Goal: Task Accomplishment & Management: Manage account settings

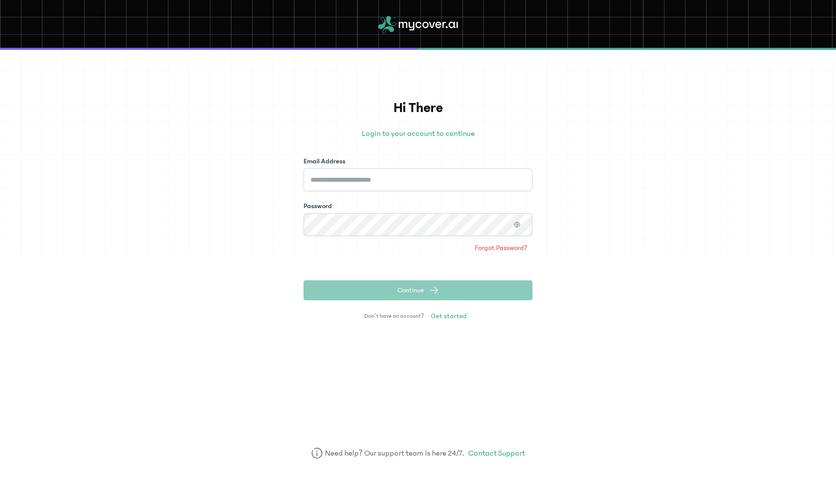
type input "**********"
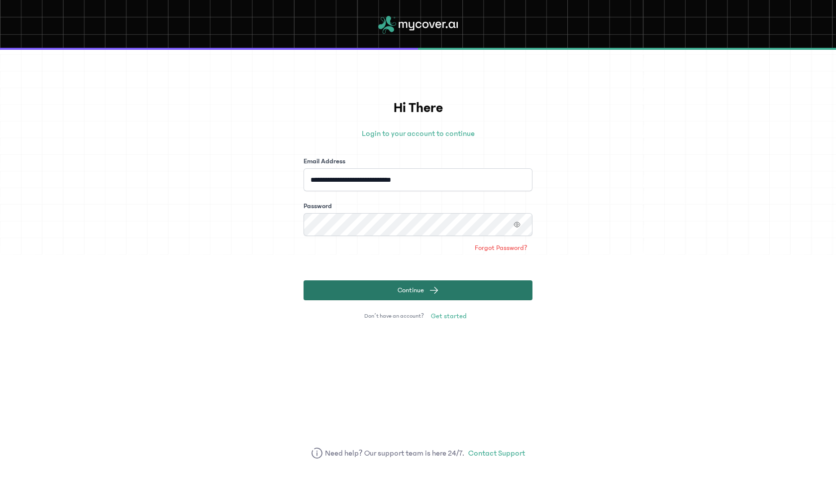
click at [399, 290] on span "Continue" at bounding box center [411, 290] width 26 height 10
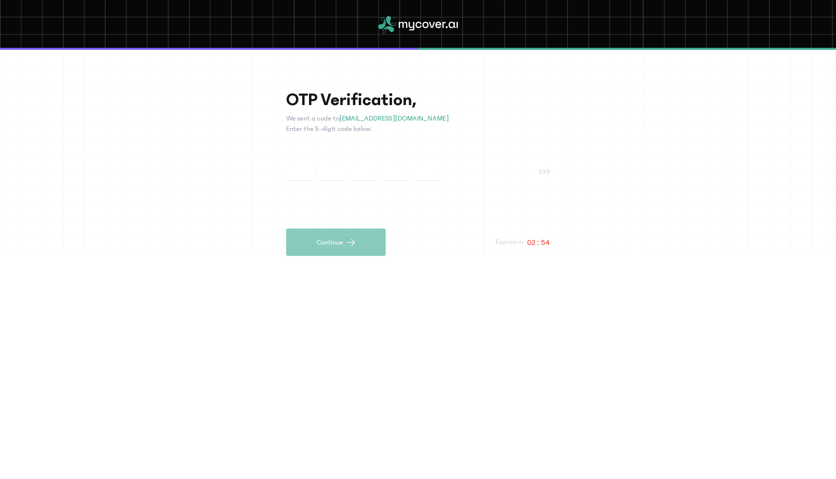
paste input "*"
type input "*"
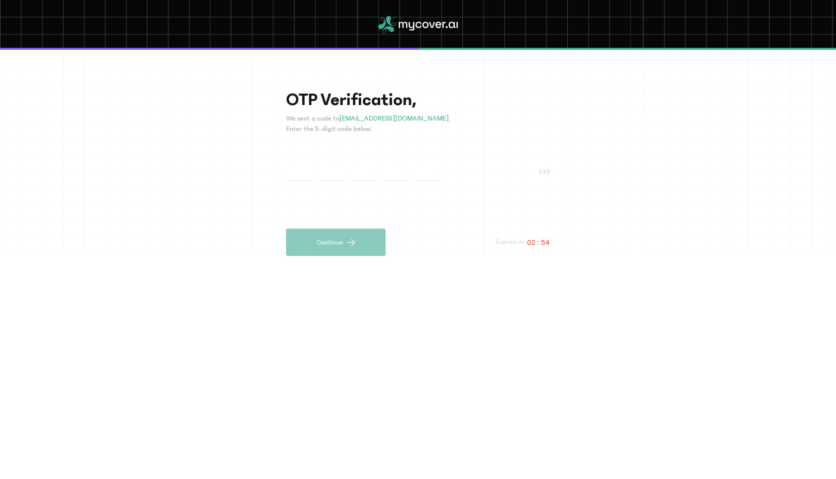
type input "*"
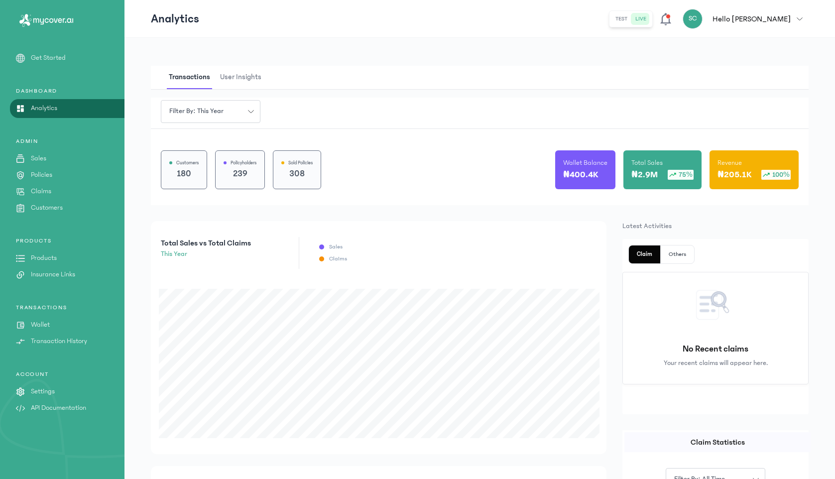
click at [51, 386] on p "Settings" at bounding box center [43, 391] width 24 height 10
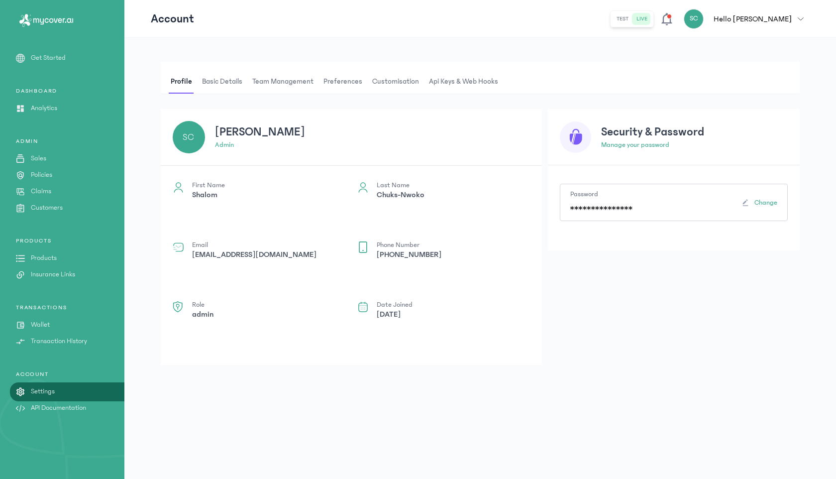
click at [271, 88] on span "Team Management" at bounding box center [282, 82] width 65 height 24
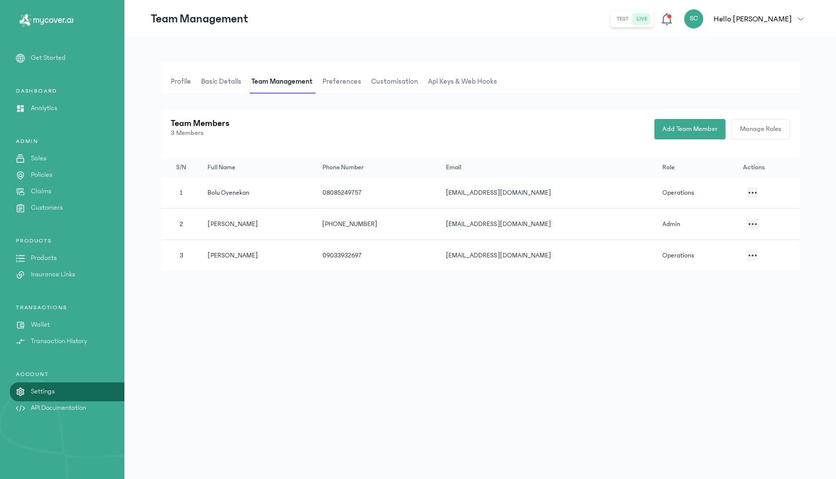
click at [752, 192] on icon "button" at bounding box center [753, 193] width 8 height 2
click at [708, 224] on li "Disable team member" at bounding box center [703, 223] width 100 height 18
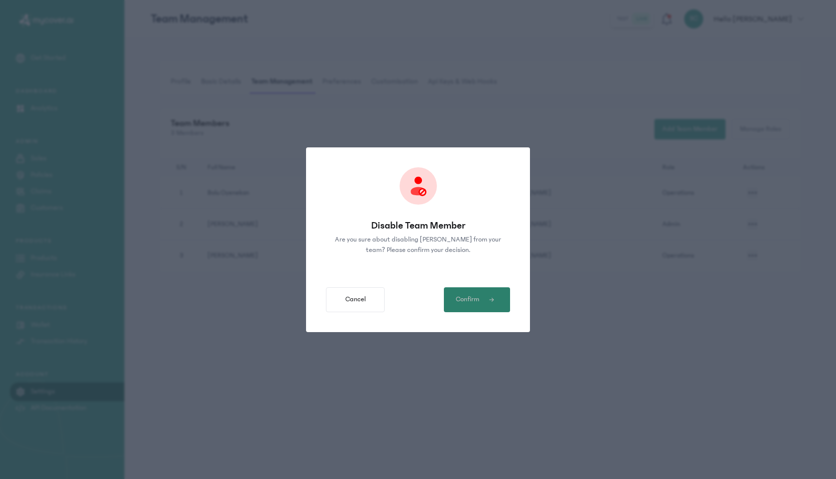
click at [475, 304] on span "Confirm" at bounding box center [467, 299] width 23 height 10
click at [481, 301] on span "button" at bounding box center [490, 300] width 23 height 6
click at [468, 293] on button "Confirm" at bounding box center [477, 299] width 66 height 25
click at [471, 298] on span "Confirm" at bounding box center [467, 299] width 23 height 10
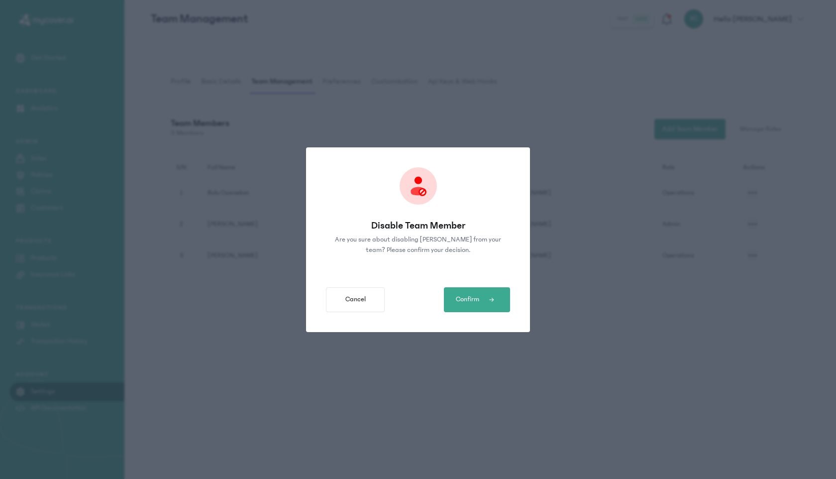
click at [575, 333] on div "Disable Team Member Are you sure about disabling Bolu [PERSON_NAME] from your t…" at bounding box center [418, 239] width 836 height 479
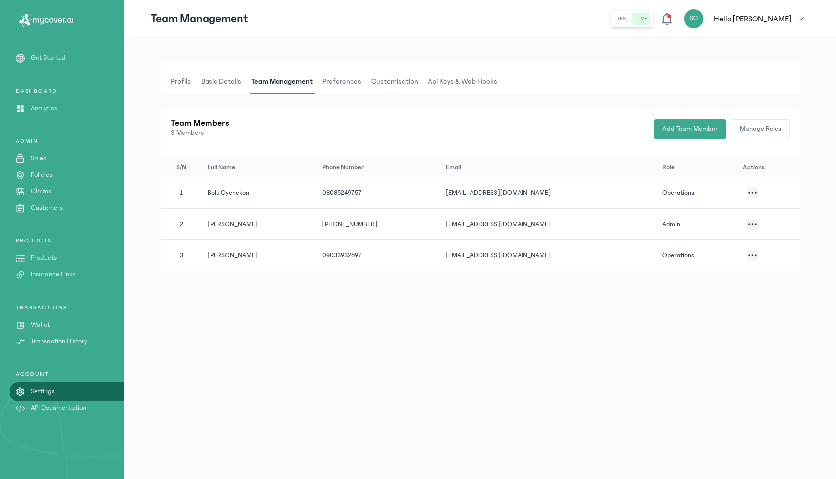
click at [752, 192] on icon "button" at bounding box center [753, 193] width 8 height 2
click at [680, 224] on li "Disable team member" at bounding box center [702, 223] width 100 height 18
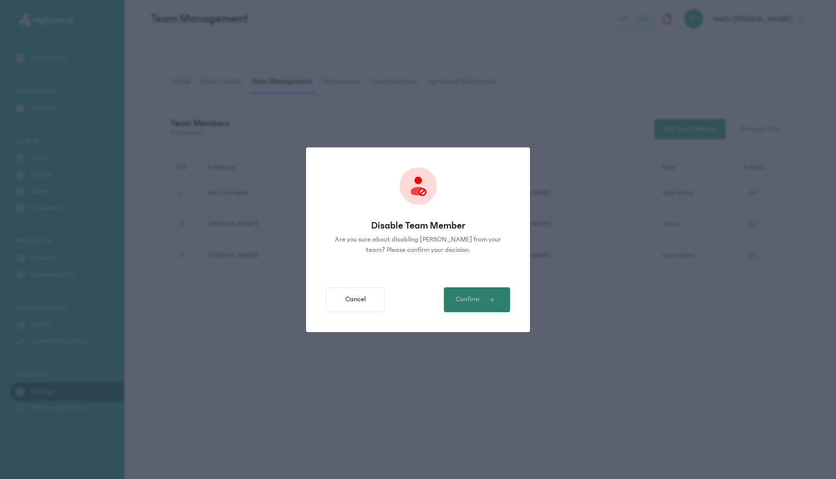
click at [486, 298] on span "button" at bounding box center [490, 300] width 23 height 6
click at [459, 301] on span "Confirm" at bounding box center [467, 299] width 23 height 10
click at [474, 292] on button "Confirm" at bounding box center [477, 299] width 66 height 25
click at [467, 300] on span "Confirm" at bounding box center [467, 299] width 23 height 10
click at [343, 303] on button "Cancel" at bounding box center [355, 299] width 59 height 25
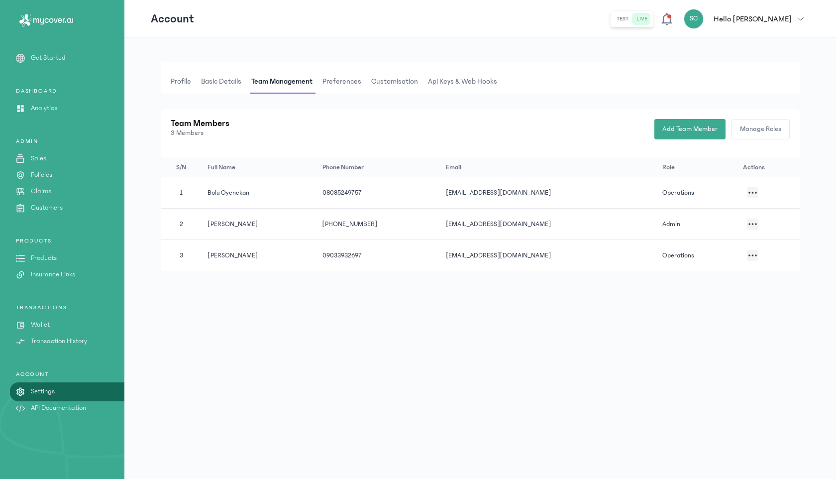
click at [755, 190] on button "button" at bounding box center [752, 192] width 11 height 11
click at [693, 220] on li "Disable team member" at bounding box center [706, 221] width 100 height 18
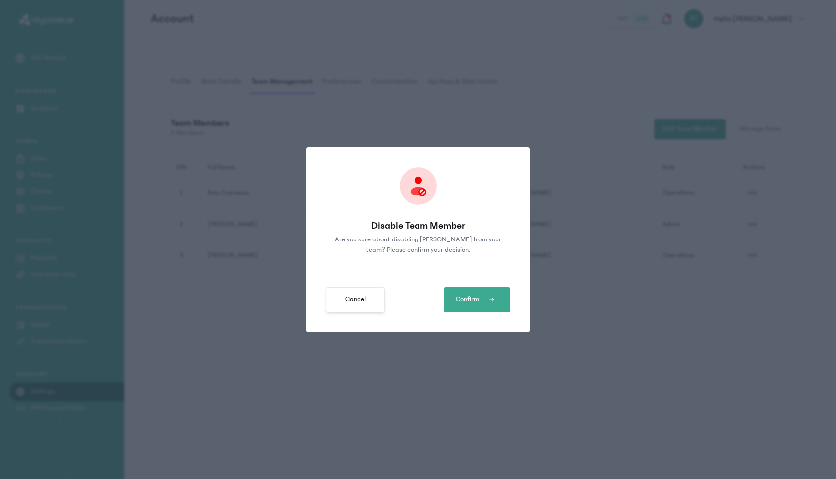
click at [354, 299] on span "Cancel" at bounding box center [355, 299] width 20 height 10
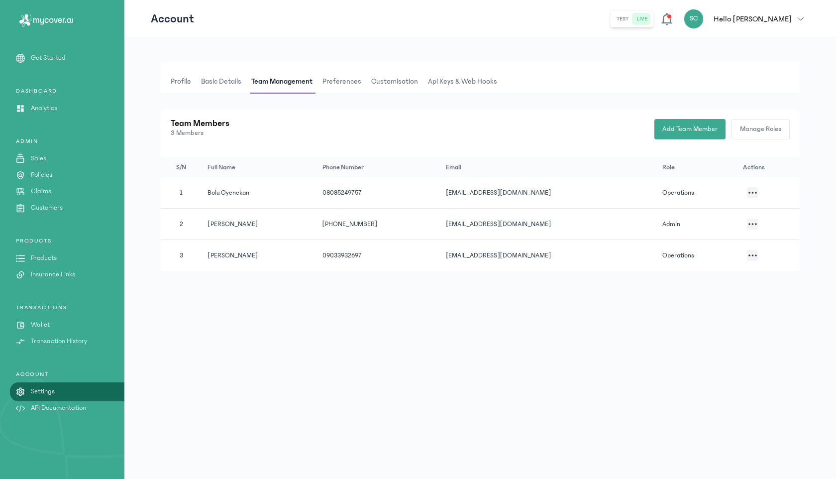
click at [753, 193] on button "button" at bounding box center [752, 192] width 11 height 11
click at [697, 216] on li "Edit" at bounding box center [703, 225] width 100 height 18
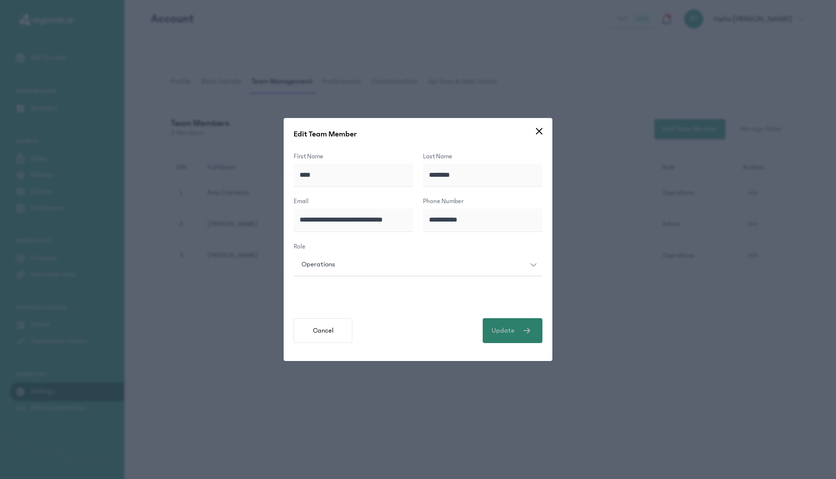
click at [511, 335] on button "Update" at bounding box center [513, 330] width 60 height 25
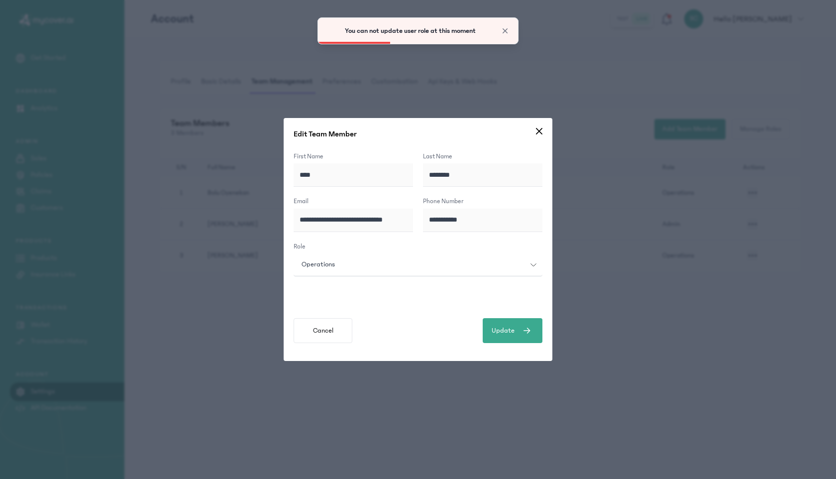
click at [543, 132] on div "**********" at bounding box center [418, 239] width 269 height 243
click at [539, 130] on icon at bounding box center [539, 131] width 6 height 6
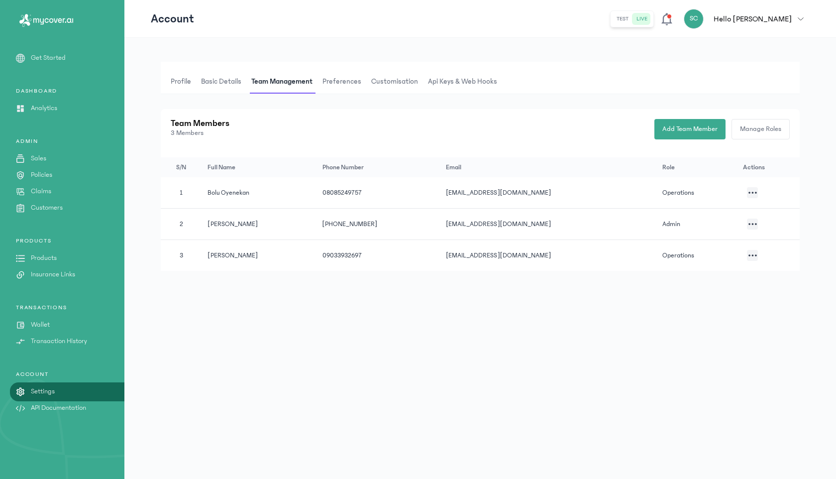
click at [755, 191] on button "button" at bounding box center [752, 192] width 11 height 11
click at [722, 217] on li "Disable team member" at bounding box center [705, 222] width 100 height 18
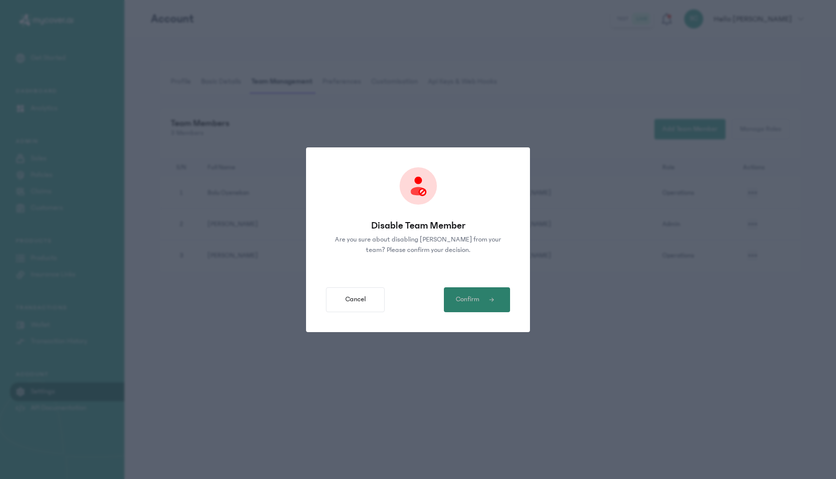
click at [479, 296] on span "Confirm" at bounding box center [467, 299] width 23 height 10
click at [459, 298] on span "Confirm" at bounding box center [467, 299] width 23 height 10
click at [477, 299] on span "Confirm" at bounding box center [467, 299] width 23 height 10
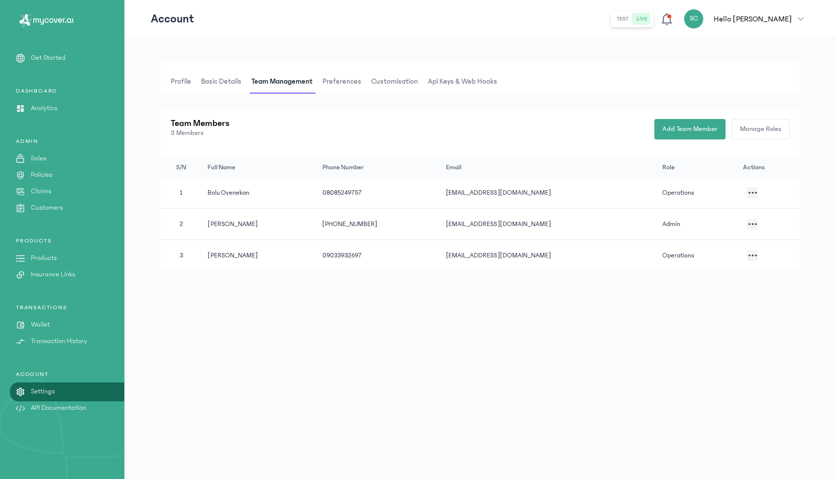
click at [754, 192] on icon "button" at bounding box center [753, 193] width 8 height 2
click at [701, 226] on li "Disable team member" at bounding box center [704, 223] width 100 height 18
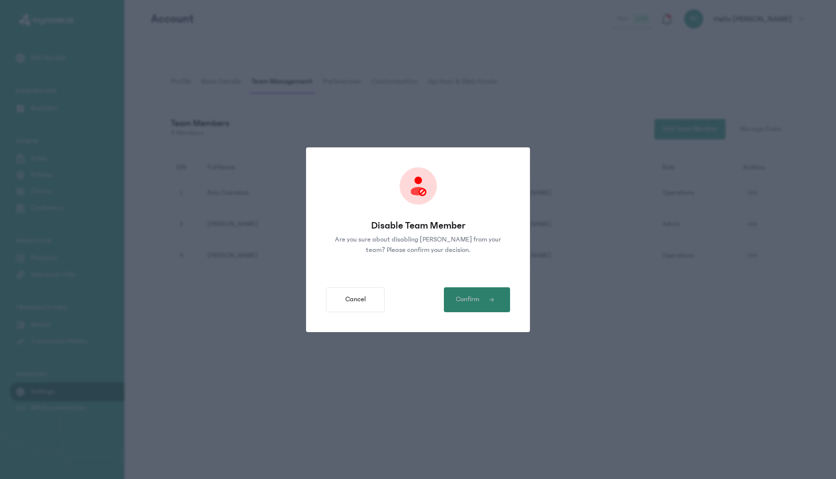
click at [473, 296] on span "Confirm" at bounding box center [467, 299] width 23 height 10
